Goal: Navigation & Orientation: Find specific page/section

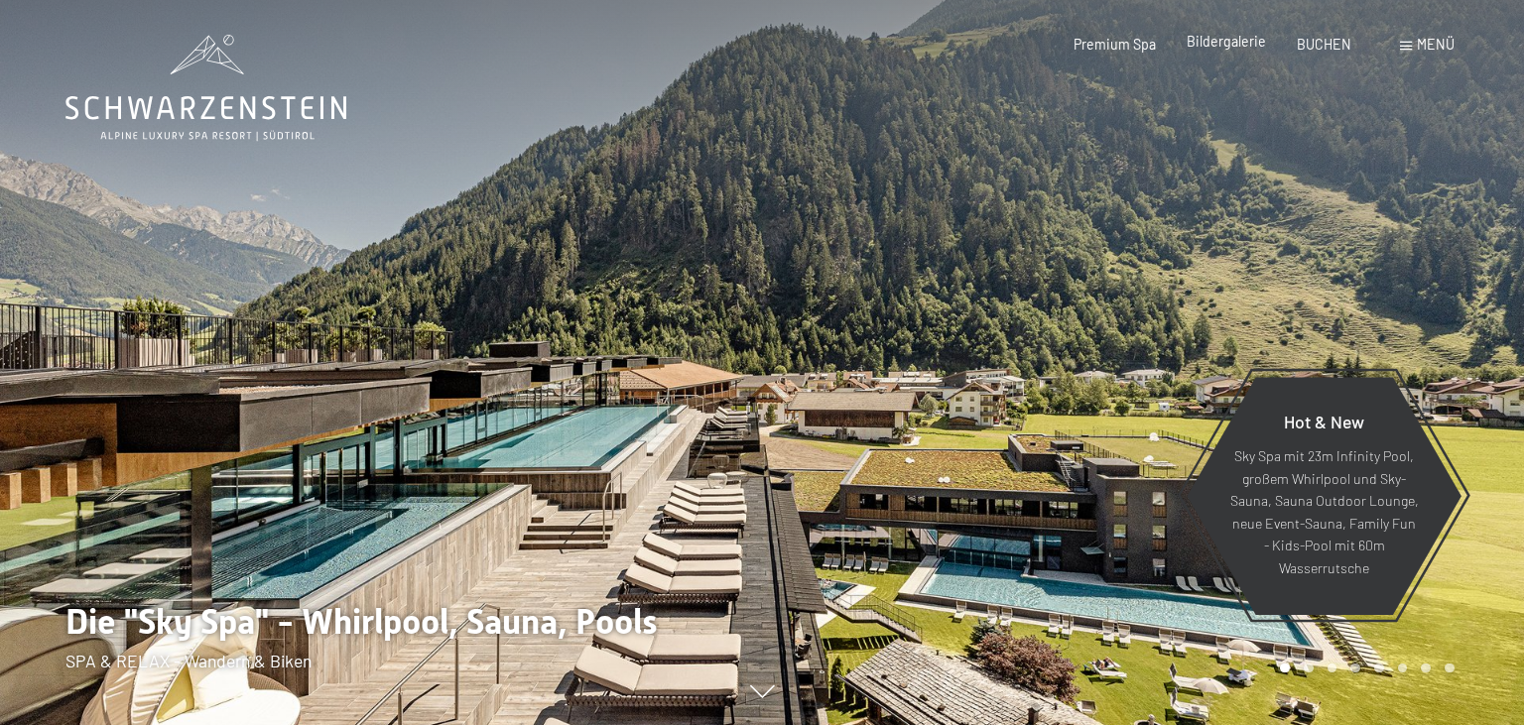
click at [1241, 43] on span "Bildergalerie" at bounding box center [1226, 41] width 79 height 17
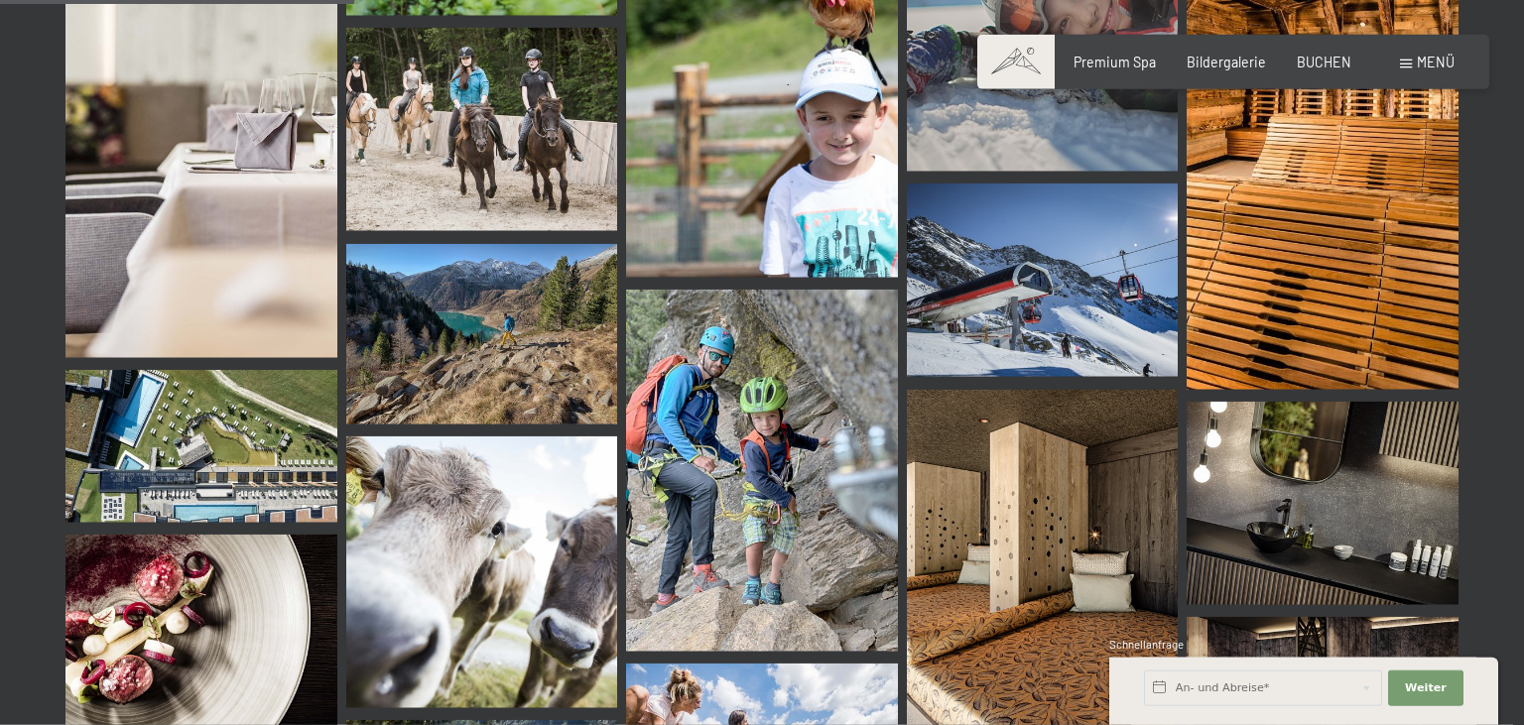
scroll to position [5047, 0]
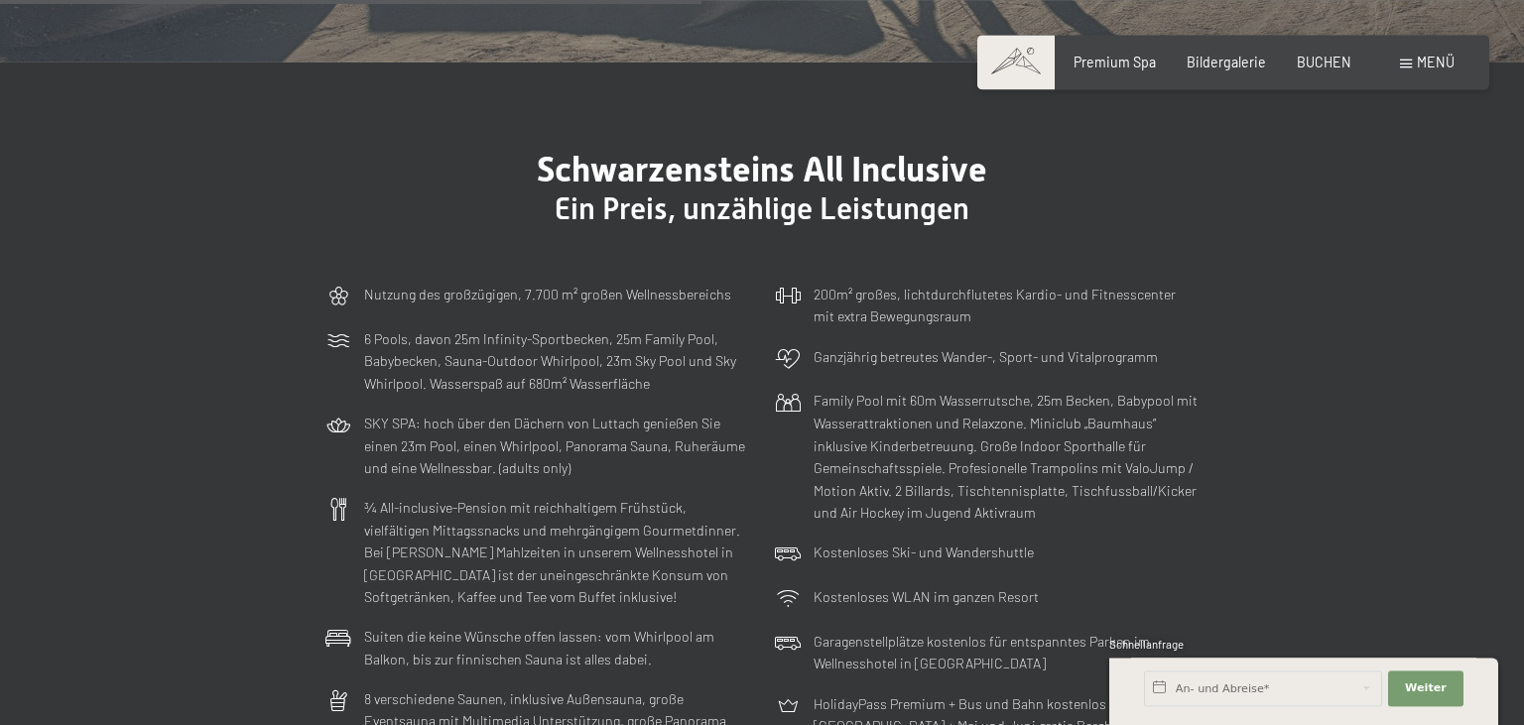
scroll to position [4960, 0]
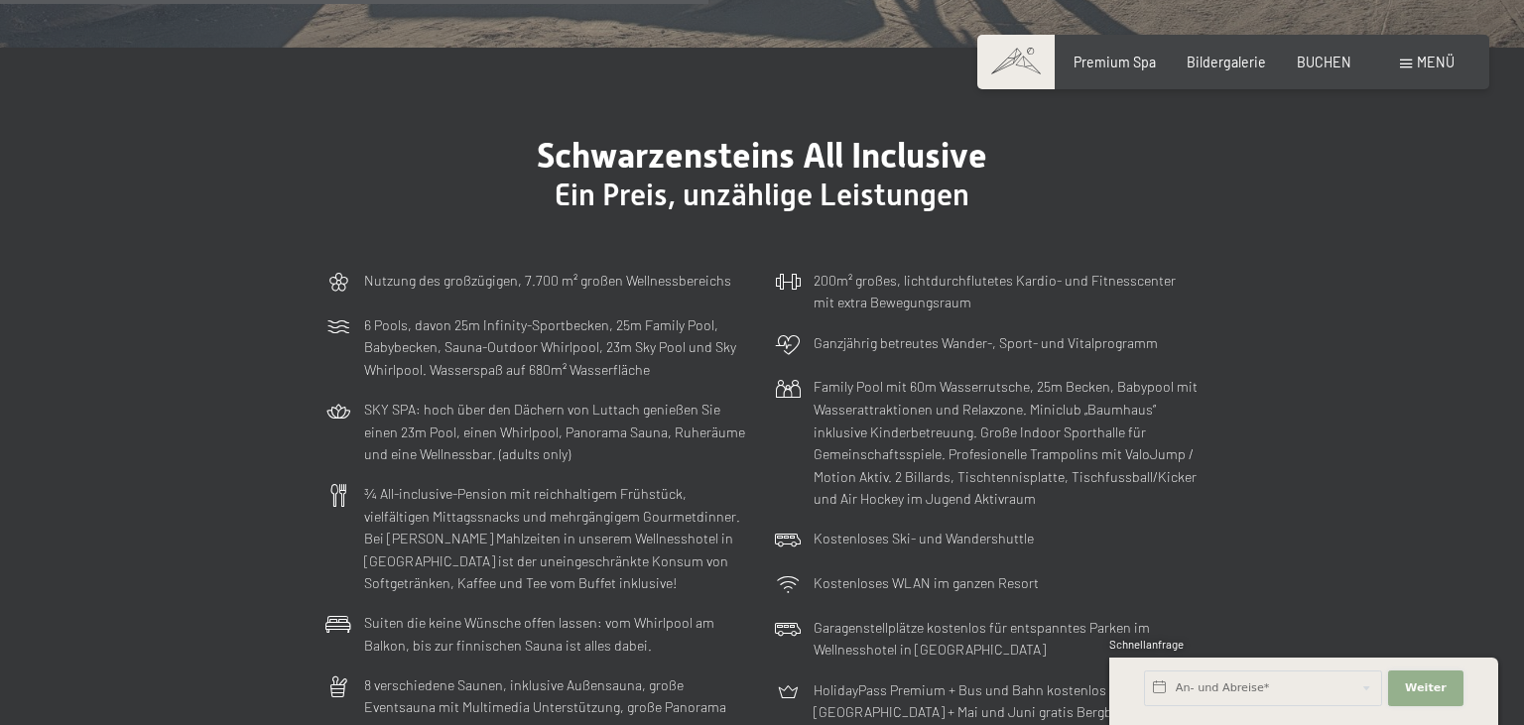
click at [1433, 690] on span "Weiter" at bounding box center [1426, 689] width 42 height 16
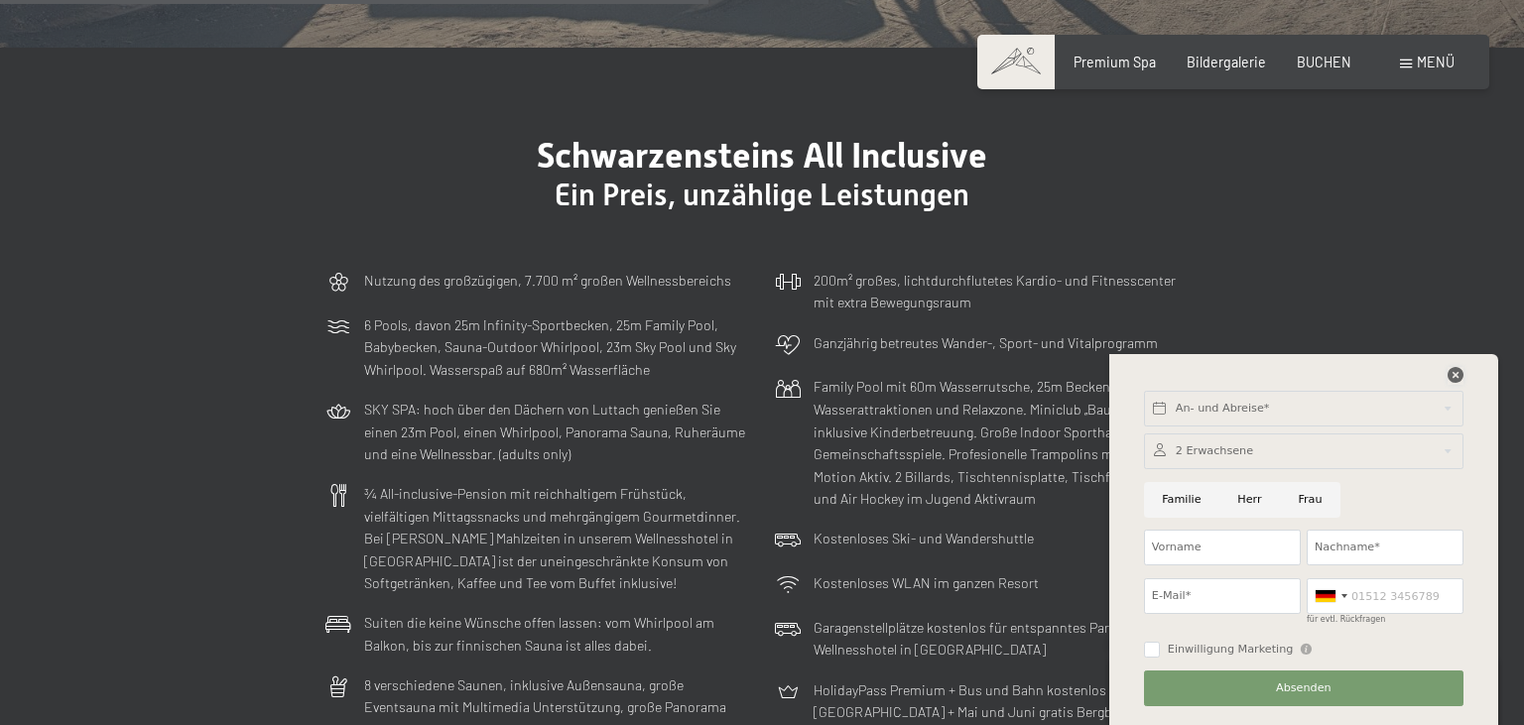
click at [1457, 376] on icon at bounding box center [1456, 375] width 16 height 16
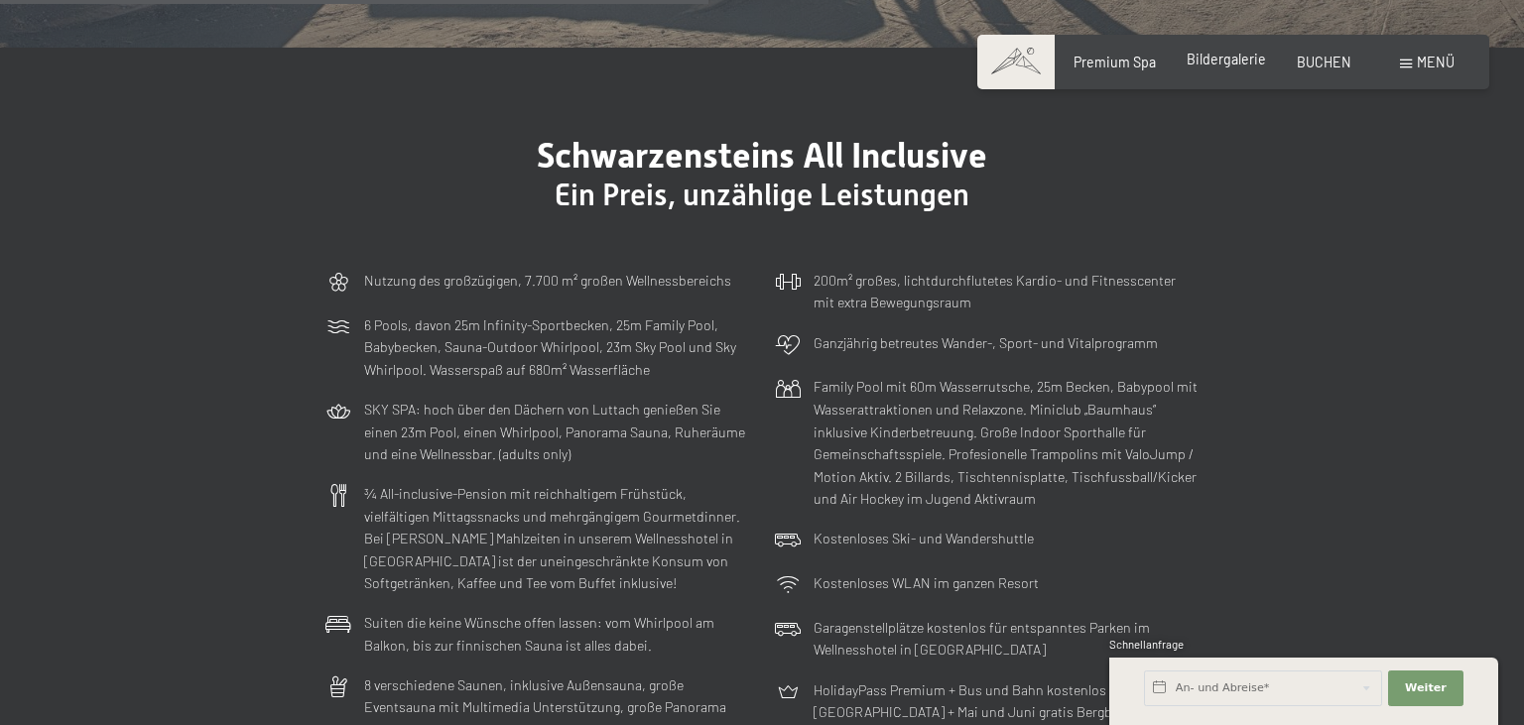
click at [1236, 56] on span "Bildergalerie" at bounding box center [1226, 59] width 79 height 17
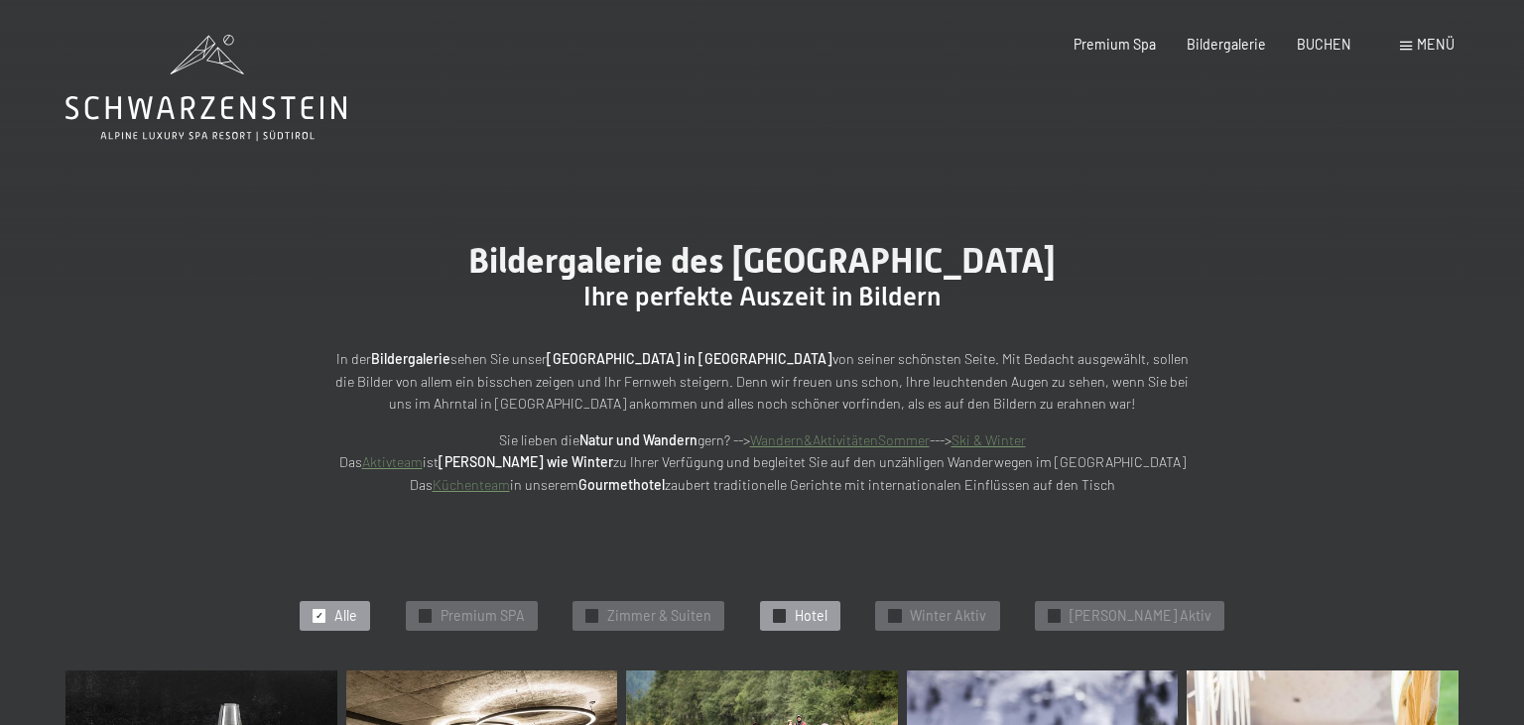
click at [828, 613] on span "Hotel" at bounding box center [811, 616] width 33 height 20
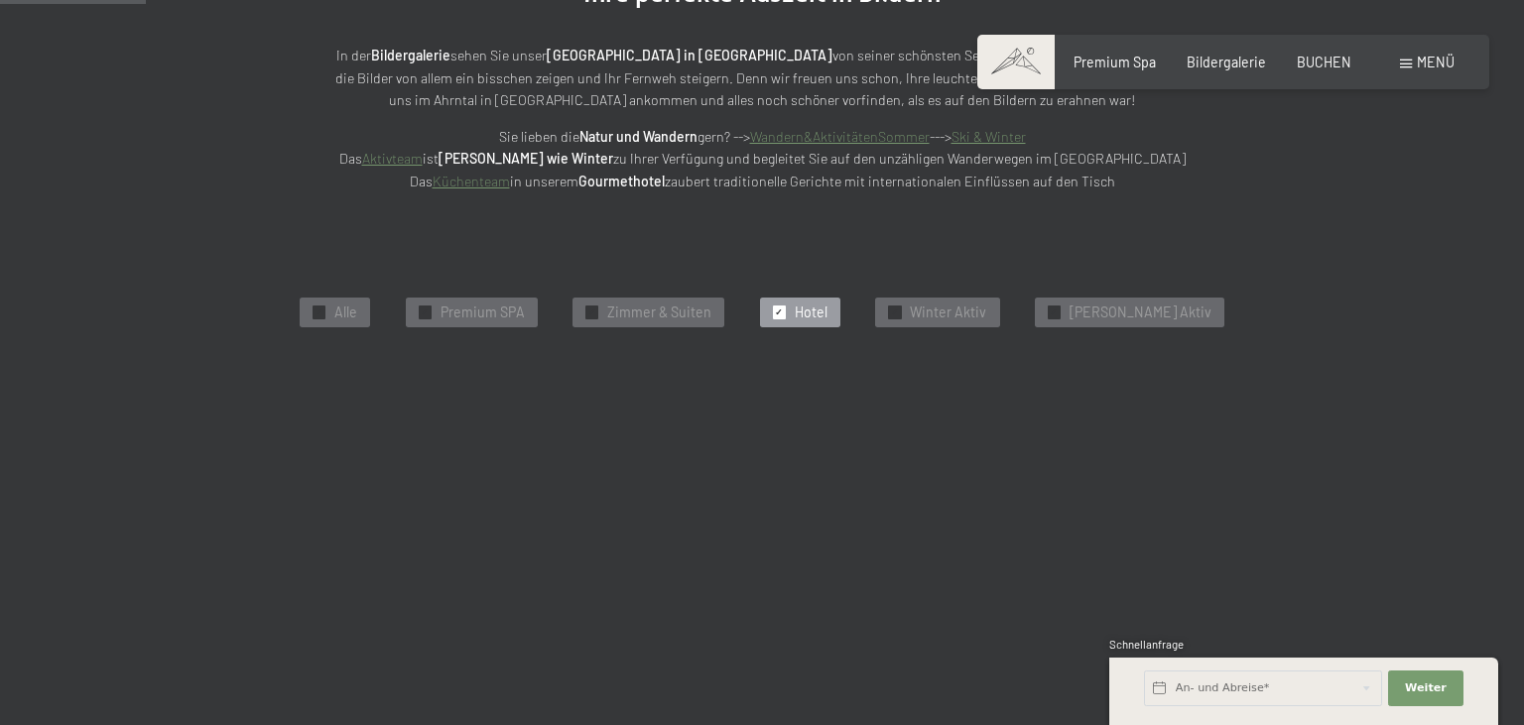
scroll to position [423, 0]
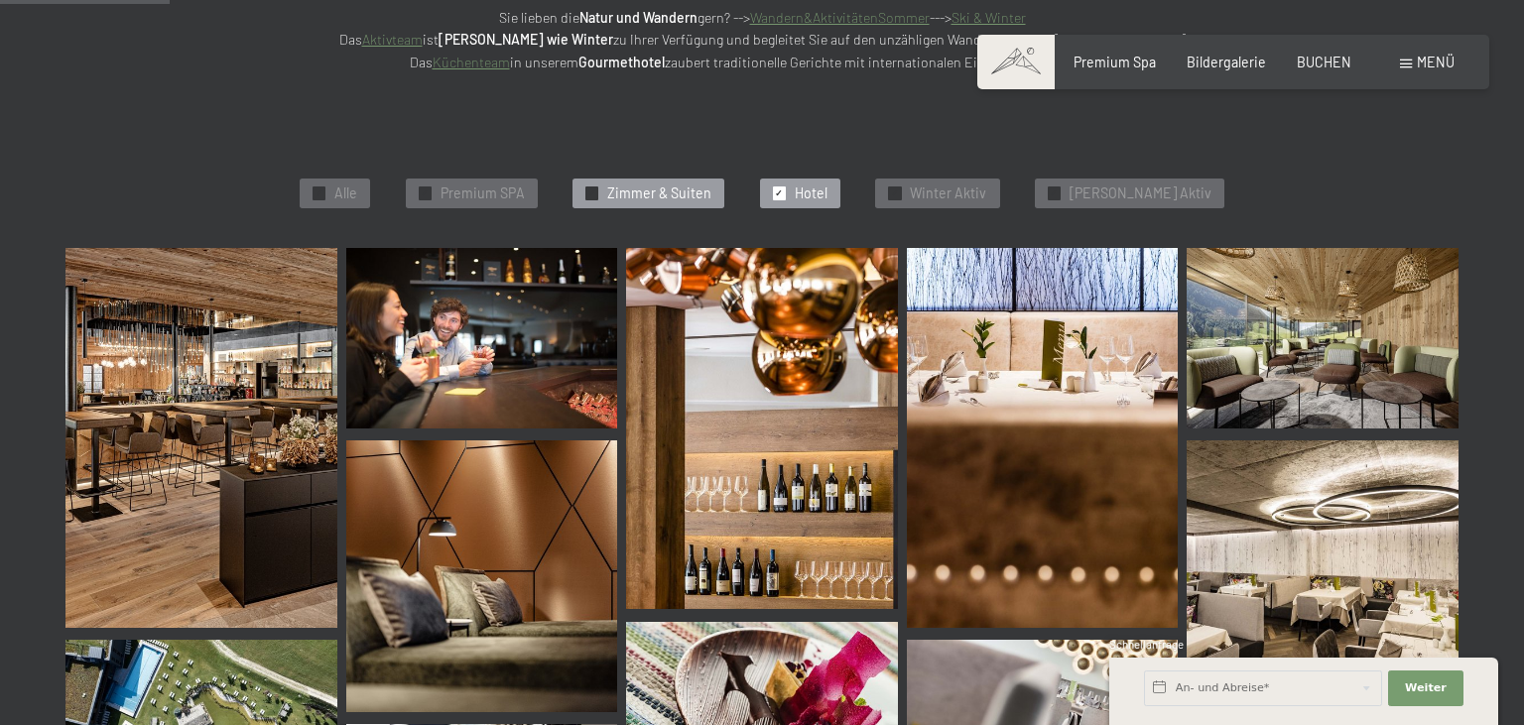
click at [681, 195] on span "Zimmer & Suiten" at bounding box center [659, 194] width 104 height 20
